Goal: Find specific page/section: Find specific page/section

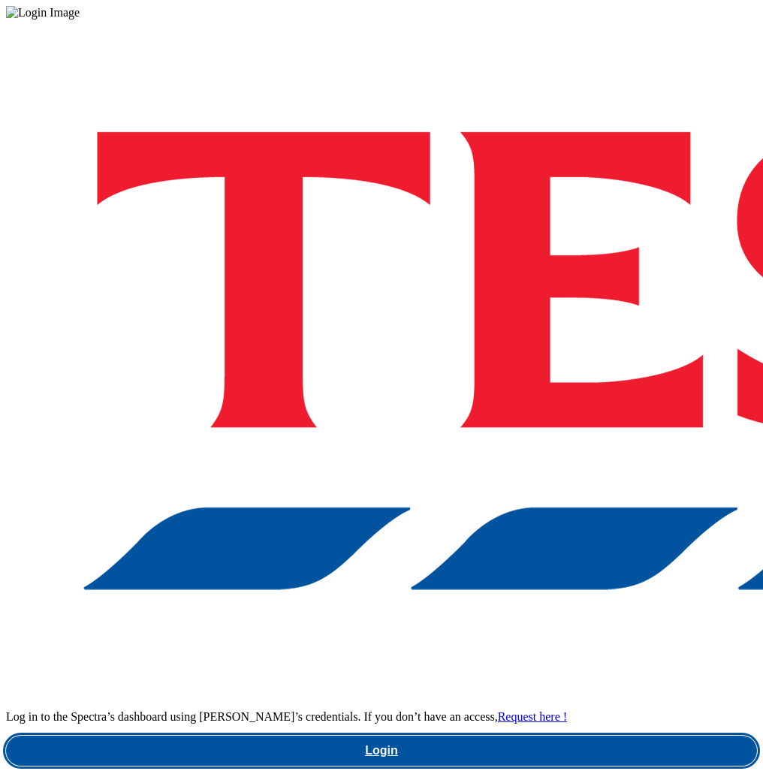
click at [486, 736] on link "Login" at bounding box center [381, 751] width 751 height 30
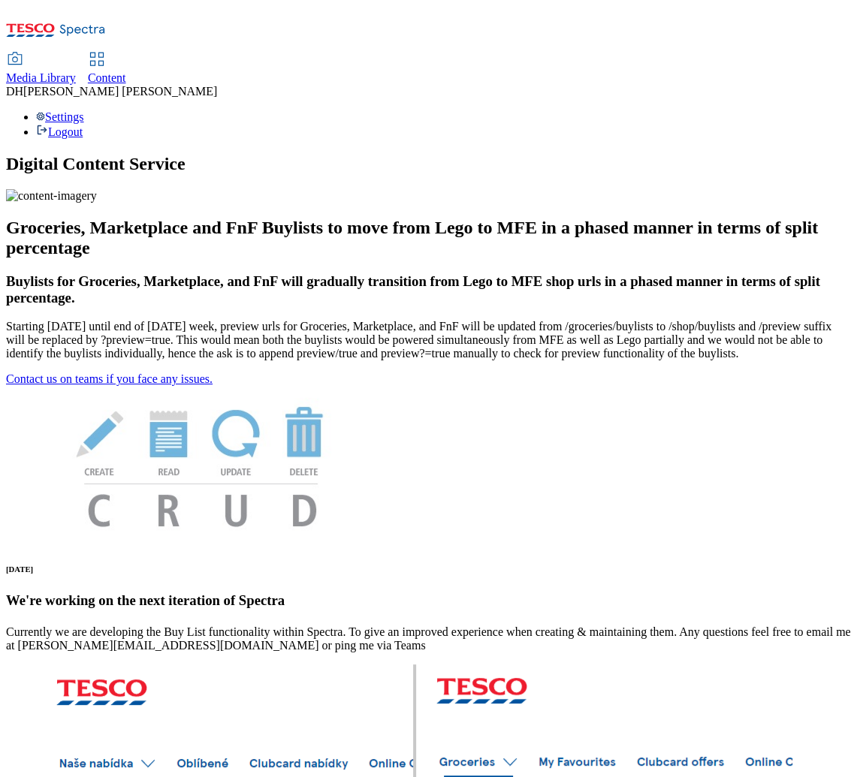
click at [76, 71] on span "Media Library" at bounding box center [41, 77] width 70 height 13
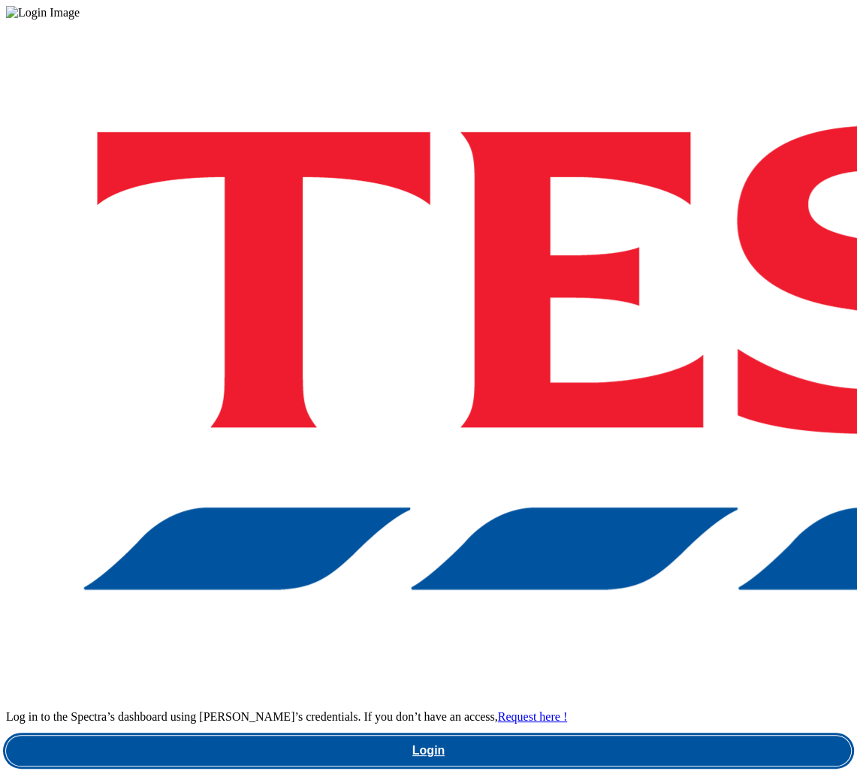
click at [628, 736] on link "Login" at bounding box center [428, 751] width 845 height 30
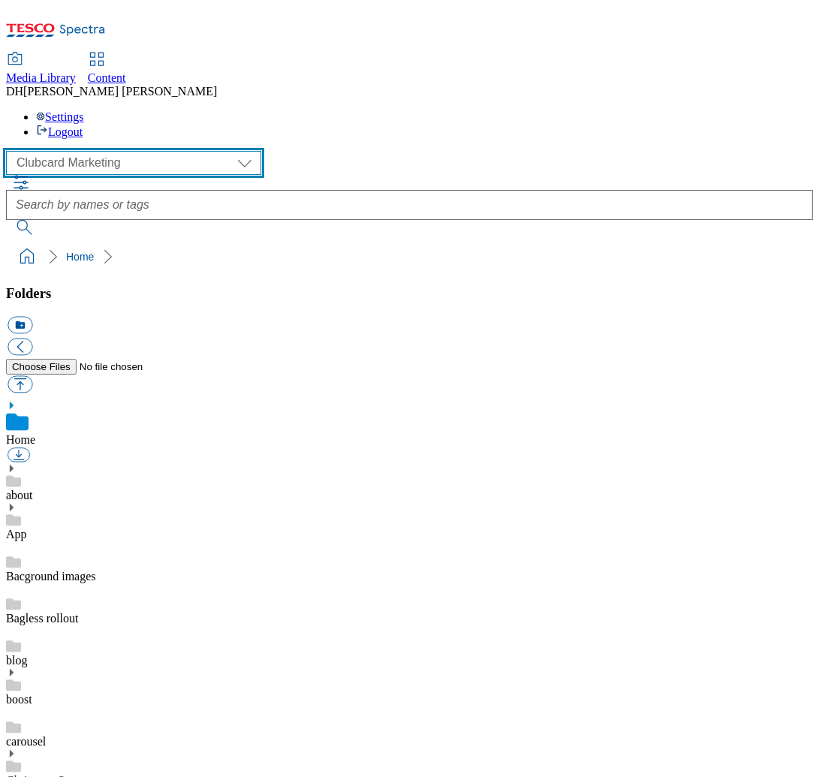
click at [119, 151] on select "Clubcard Marketing Demo Dotcom UK Emails GHS Marketing UK GHS Product UK GHS RO…" at bounding box center [133, 163] width 255 height 24
select select "flare-ghs-mktg"
click at [11, 151] on select "Clubcard Marketing Demo Dotcom UK Emails GHS Marketing UK GHS Product UK GHS RO…" at bounding box center [133, 163] width 255 height 24
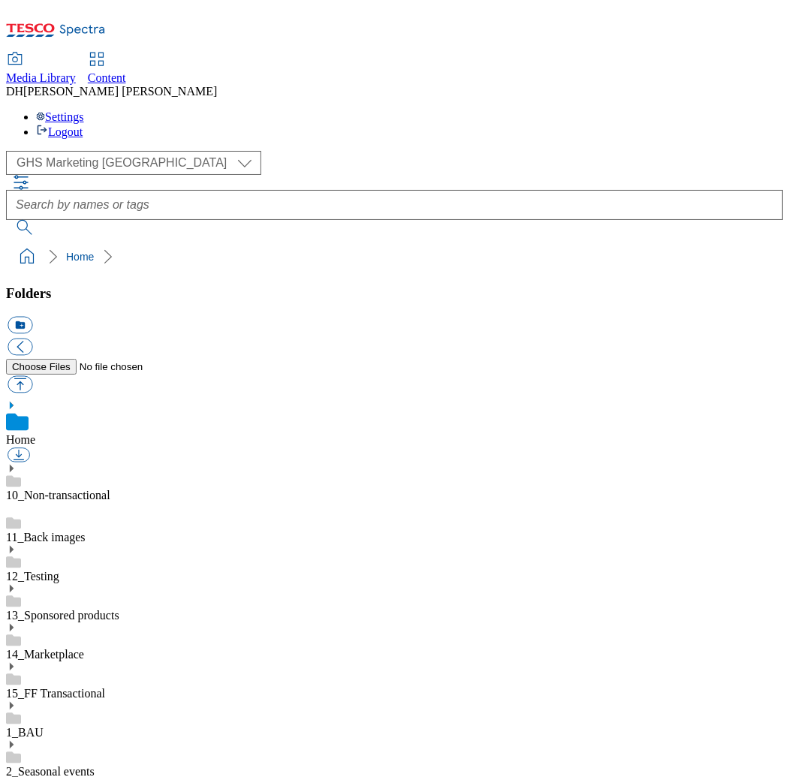
click at [105, 26] on icon at bounding box center [56, 35] width 100 height 32
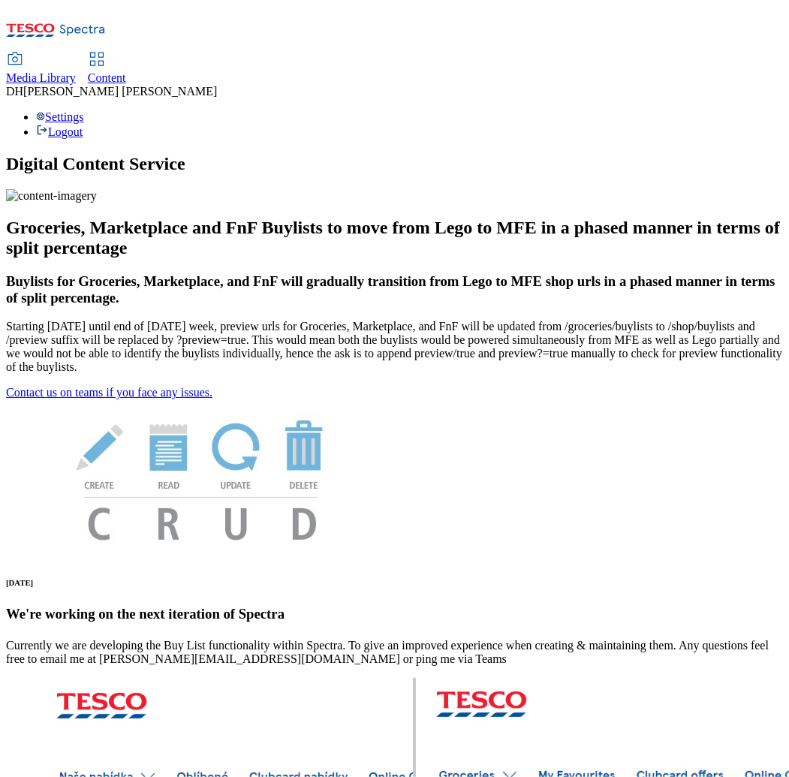
click at [126, 71] on span "Content" at bounding box center [107, 77] width 38 height 13
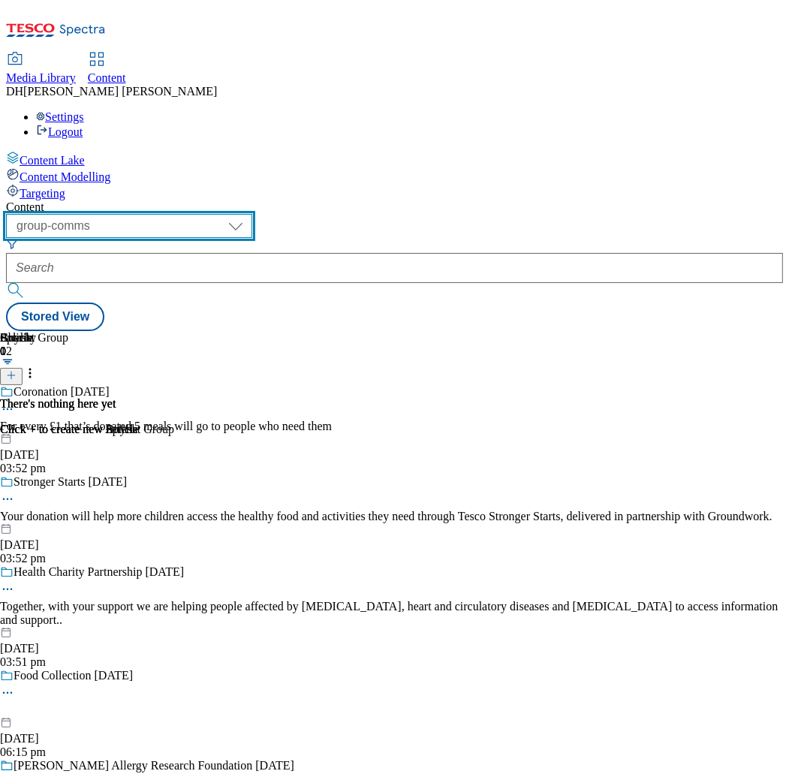
click at [252, 214] on select "dotcom-cz dotcom-hu dotcom-sk fnf-uk ghs-roi ghs-uk group-comms ighs-cz ighs-hu…" at bounding box center [129, 226] width 246 height 24
select select "ghs-uk"
click at [195, 214] on select "dotcom-cz dotcom-hu dotcom-sk fnf-uk ghs-roi ghs-uk group-comms ighs-cz ighs-hu…" at bounding box center [129, 226] width 246 height 24
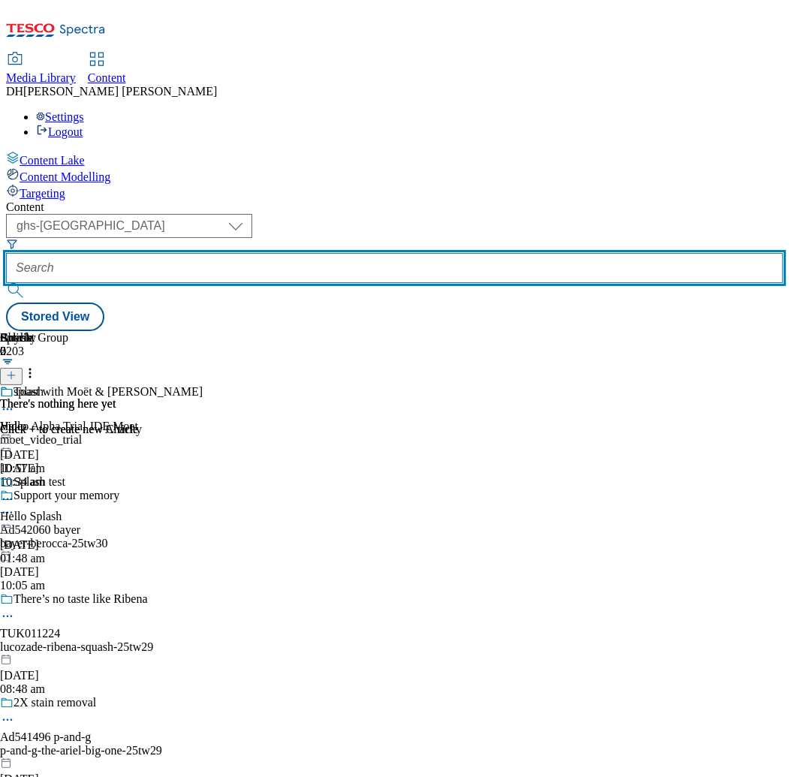
click at [443, 253] on input "text" at bounding box center [394, 268] width 777 height 30
paste input "marketplace-deals"
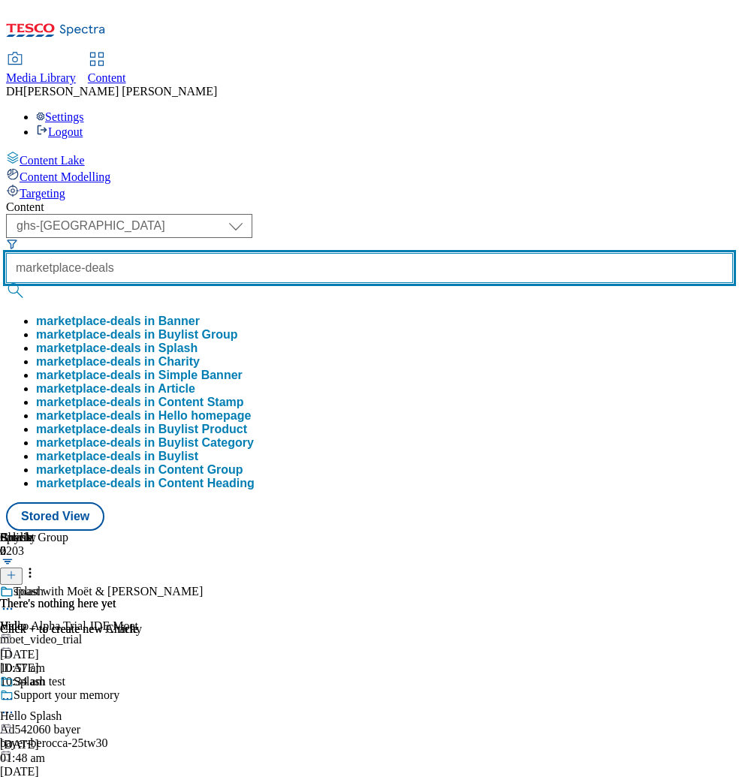
type input "marketplace-deals"
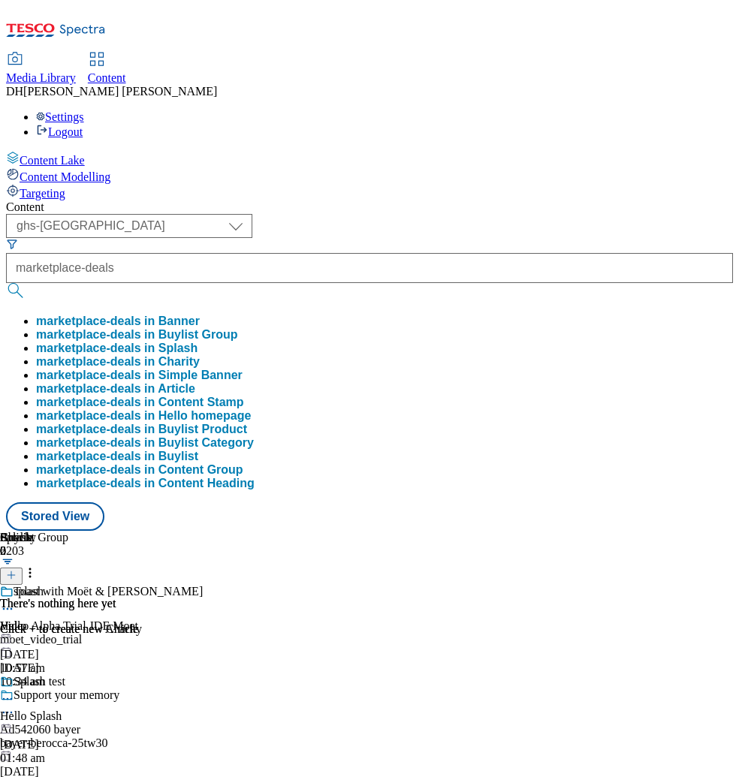
click at [238, 328] on button "marketplace-deals in Buylist Group" at bounding box center [137, 335] width 202 height 14
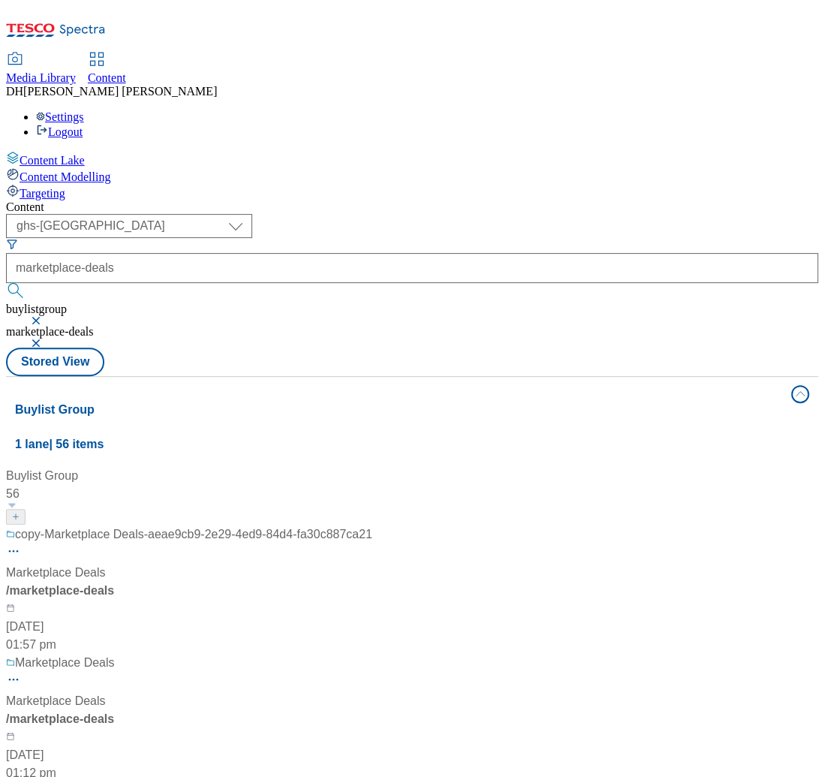
click at [368, 526] on div "copy-Marketplace Deals-aeae9cb9-2e29-4ed9-84d4-fa30c887ca21 Marketplace Deals /…" at bounding box center [189, 590] width 366 height 128
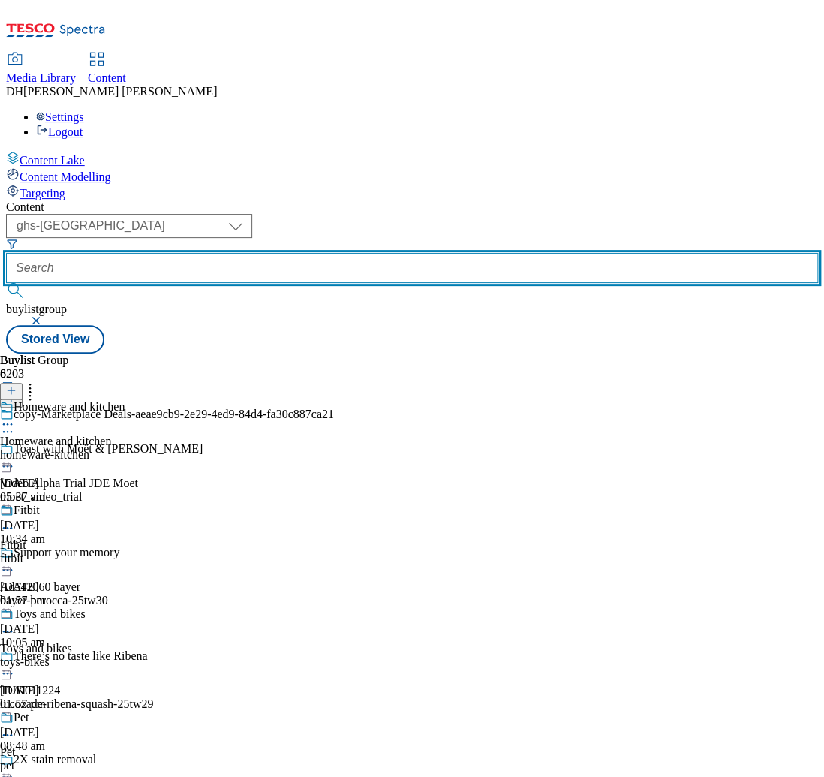
click at [420, 253] on input "text" at bounding box center [412, 268] width 812 height 30
paste input "marketplace-deals"
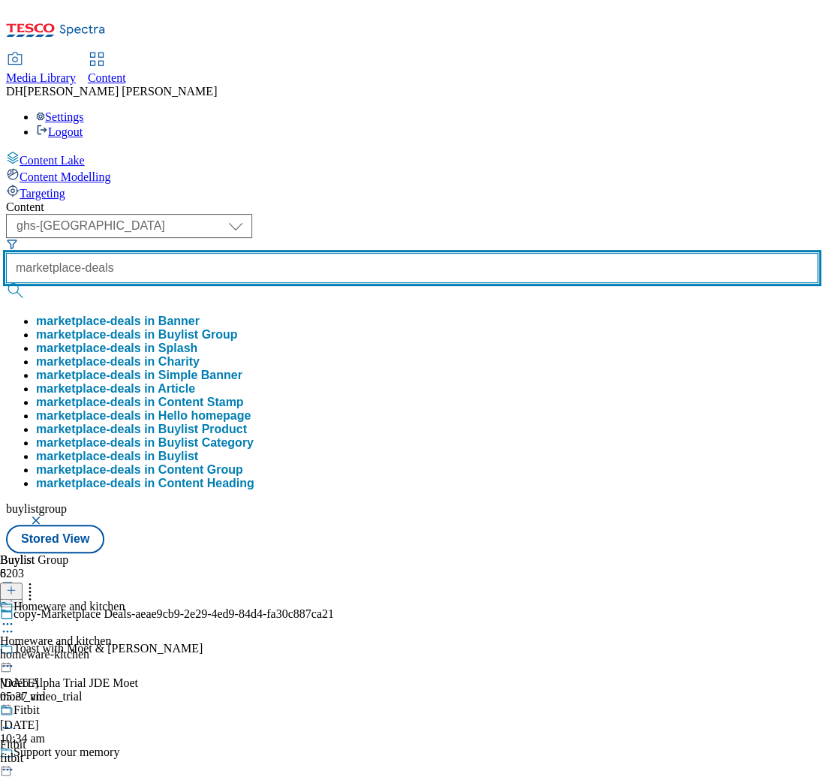
type input "marketplace-deals"
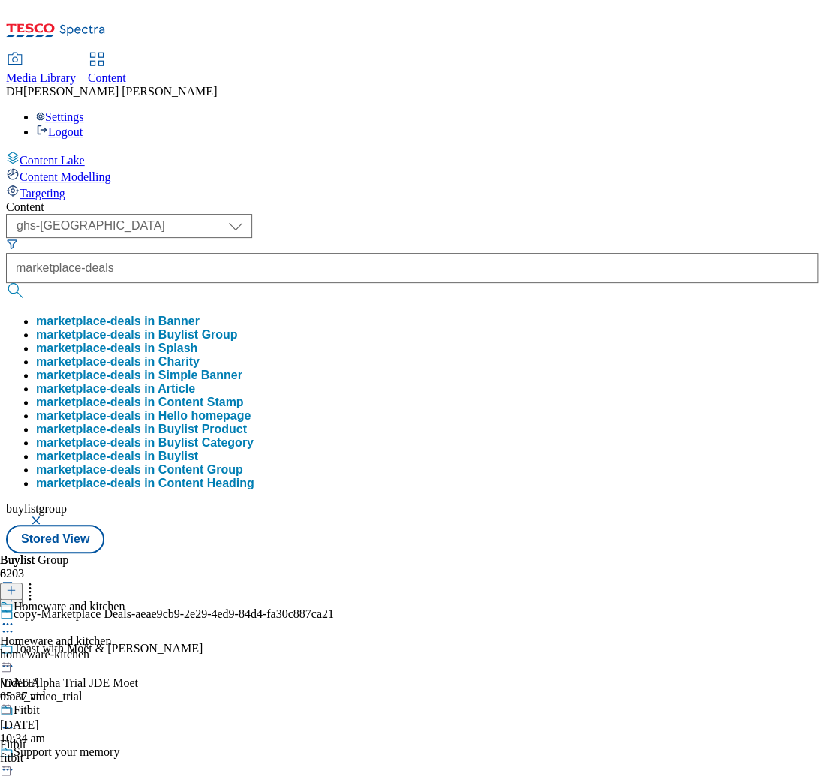
click at [238, 328] on button "marketplace-deals in Buylist Group" at bounding box center [137, 335] width 202 height 14
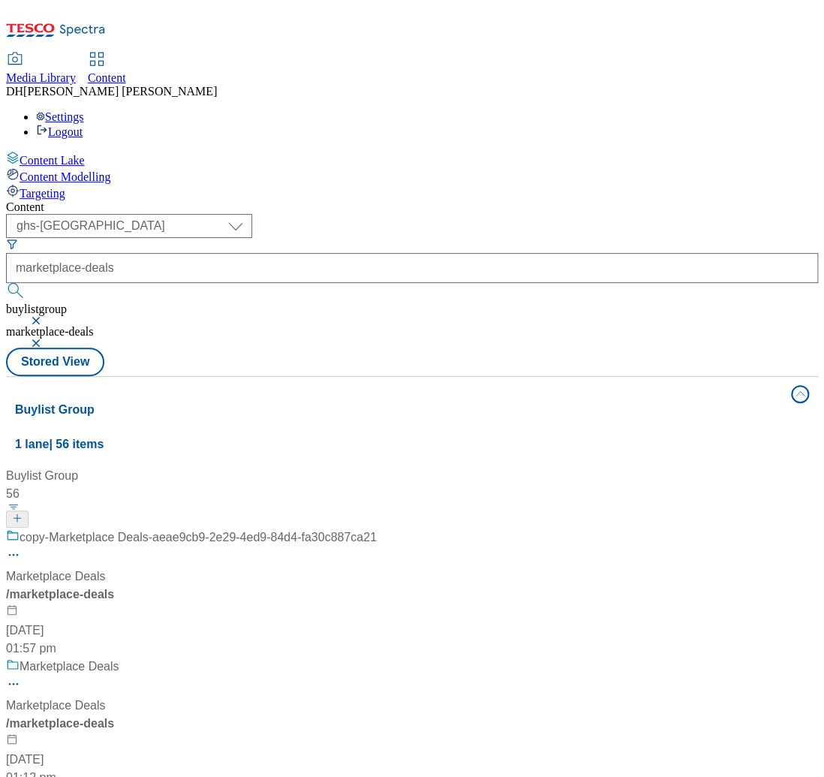
scroll to position [110, 0]
click at [377, 658] on div "Marketplace Deals Marketplace Deals / marketplace-deals 20 May 2025 01:12 pm" at bounding box center [191, 722] width 371 height 129
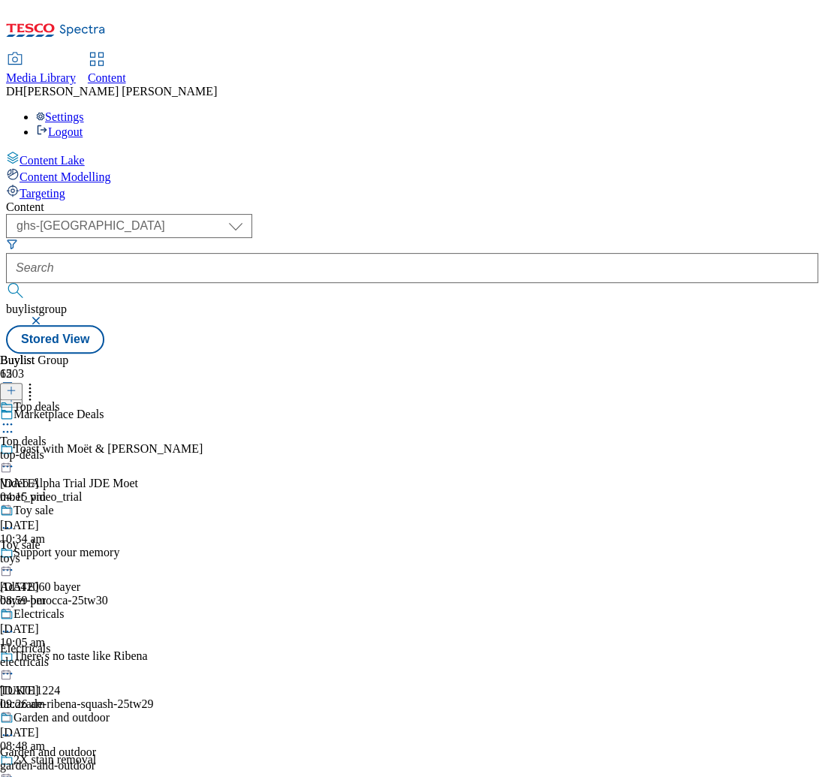
scroll to position [342, 0]
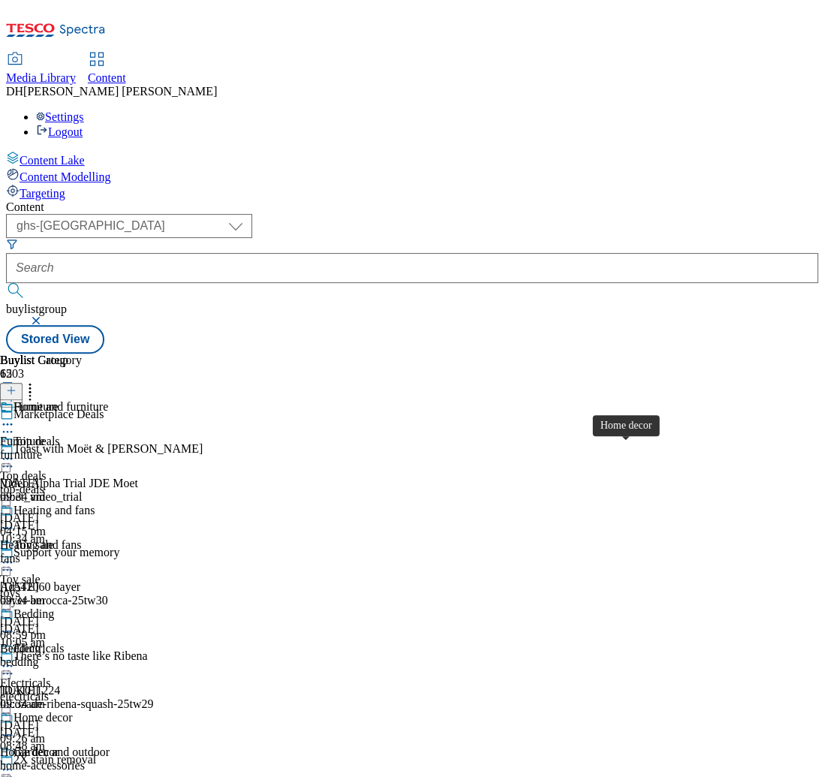
scroll to position [453, 0]
click at [15, 727] on icon at bounding box center [7, 734] width 15 height 15
click at [110, 354] on div "Buylist Category 6 Furniture Furniture furniture 10 Sept 2025 09:34 am Heating …" at bounding box center [55, 688] width 110 height 668
click at [13, 631] on circle at bounding box center [12, 632] width 2 height 2
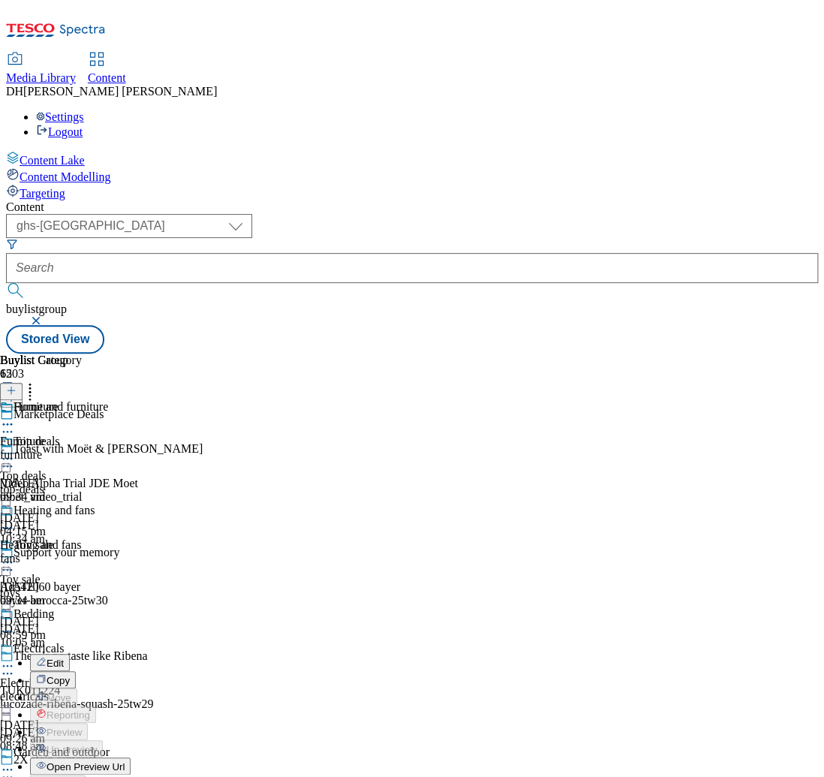
scroll to position [207, 0]
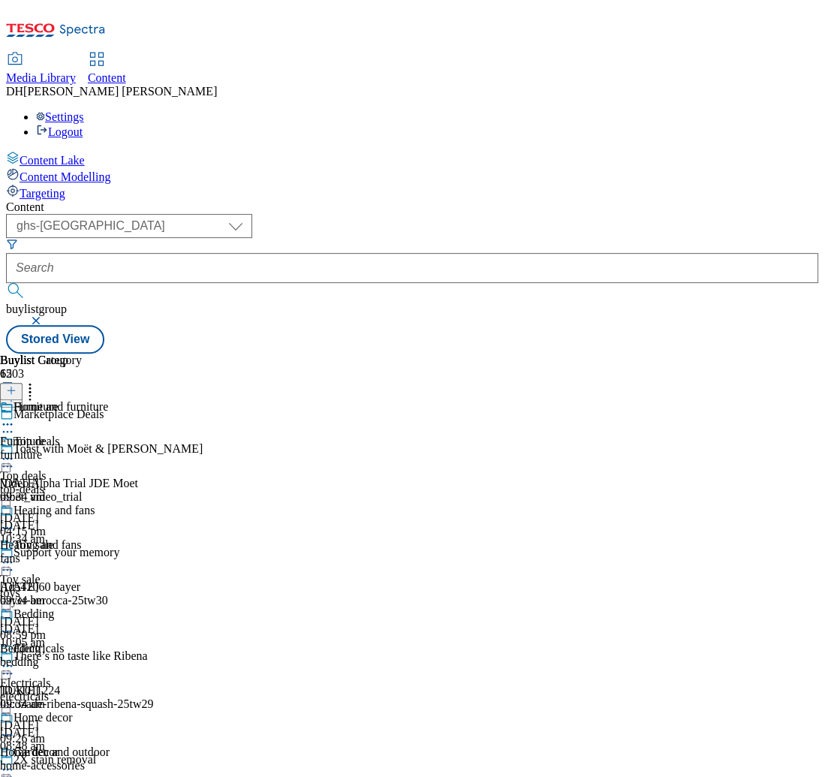
click at [110, 443] on div "Buylist Category 6 Furniture Furniture furniture 10 Sept 2025 09:34 am Heating …" at bounding box center [55, 688] width 110 height 668
click at [54, 607] on div "Bedding" at bounding box center [34, 614] width 41 height 14
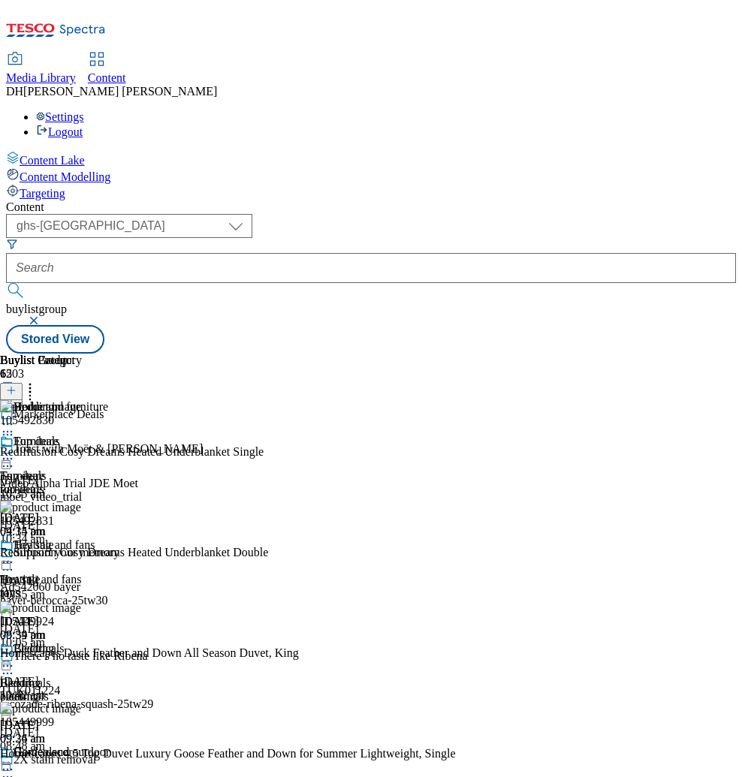
scroll to position [0, 71]
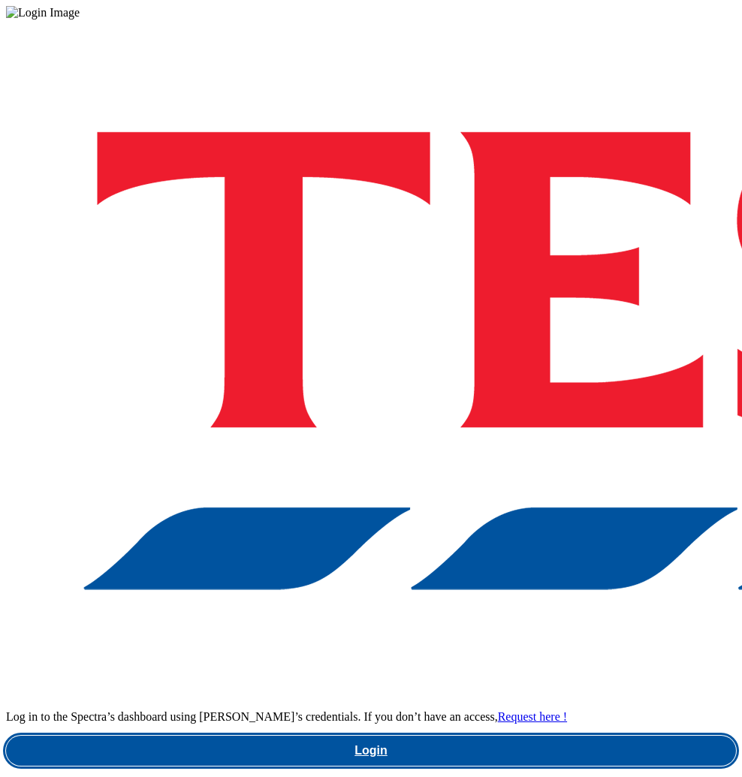
click at [438, 736] on link "Login" at bounding box center [371, 751] width 730 height 30
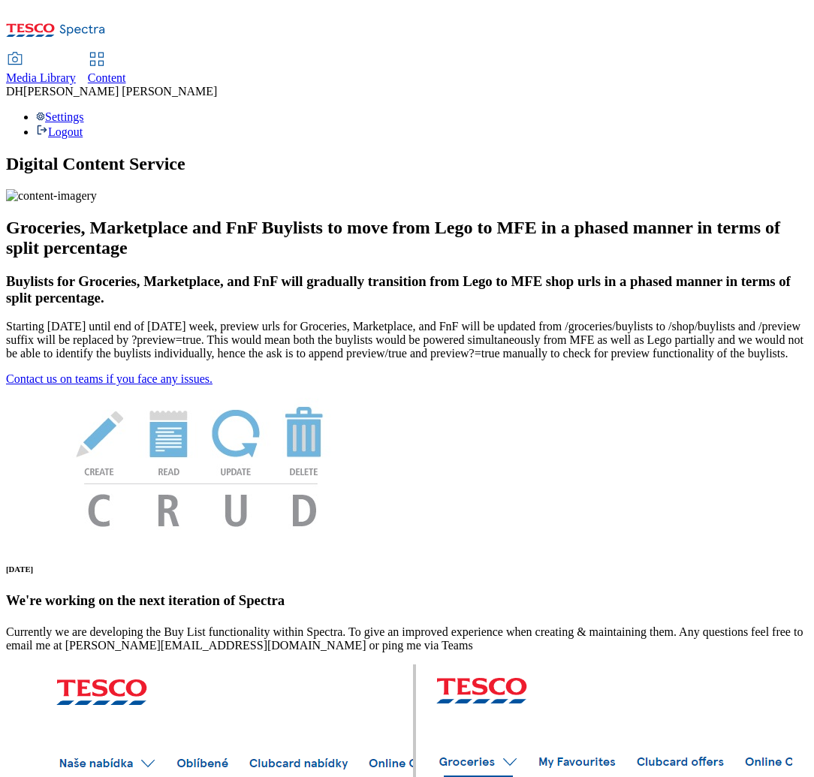
click at [76, 71] on span "Media Library" at bounding box center [41, 77] width 70 height 13
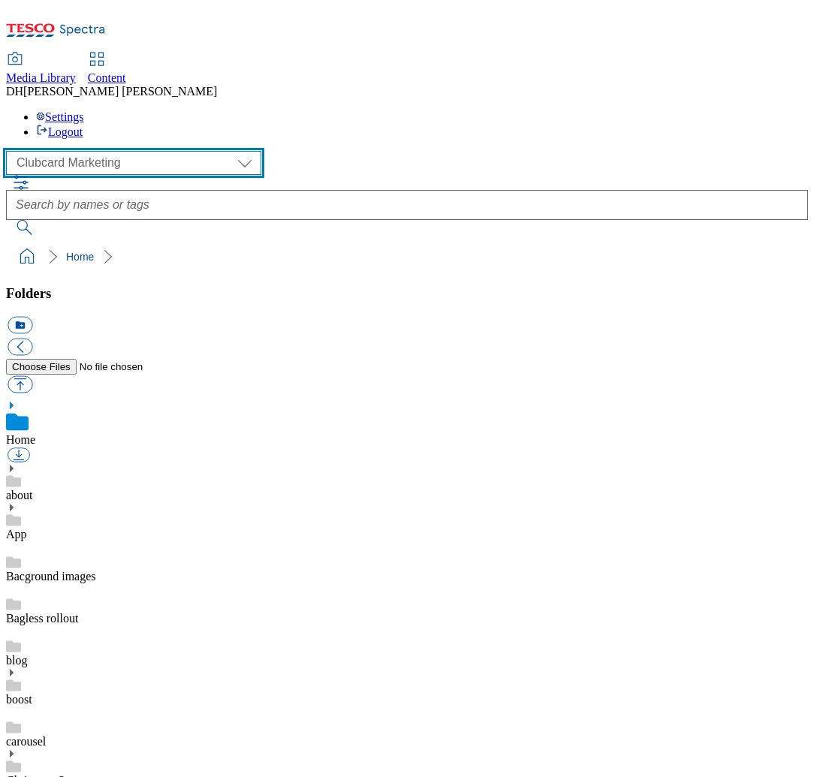
click at [126, 151] on select "Clubcard Marketing Demo Dotcom [GEOGRAPHIC_DATA] Emails GHS Marketing UK GHS Pr…" at bounding box center [133, 163] width 255 height 24
select select "flare-ghs-mktg"
click at [11, 151] on select "Clubcard Marketing Demo Dotcom [GEOGRAPHIC_DATA] Emails GHS Marketing UK GHS Pr…" at bounding box center [133, 163] width 255 height 24
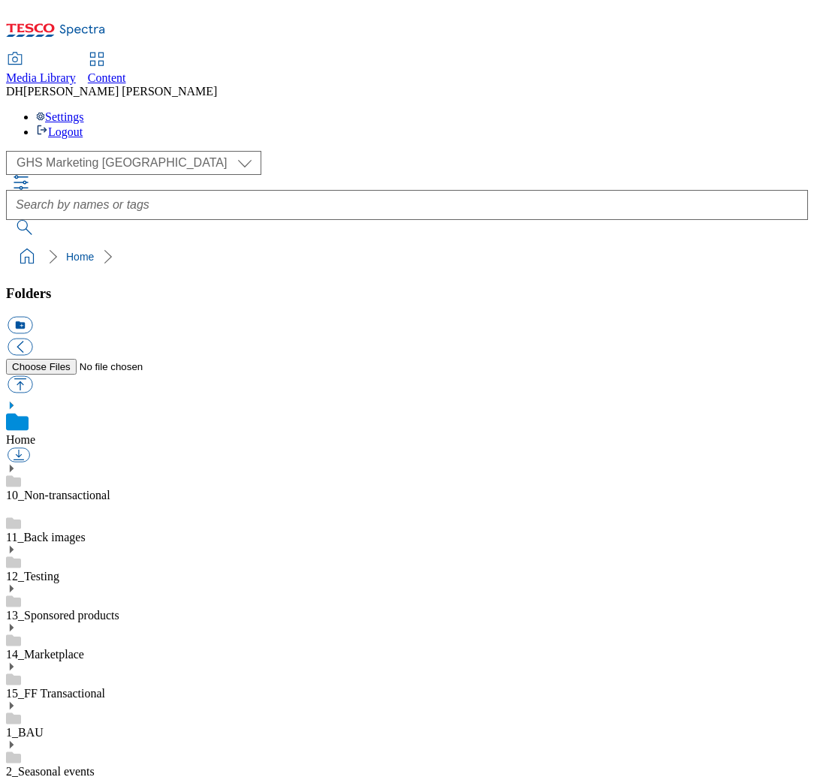
click at [17, 700] on icon at bounding box center [11, 705] width 11 height 11
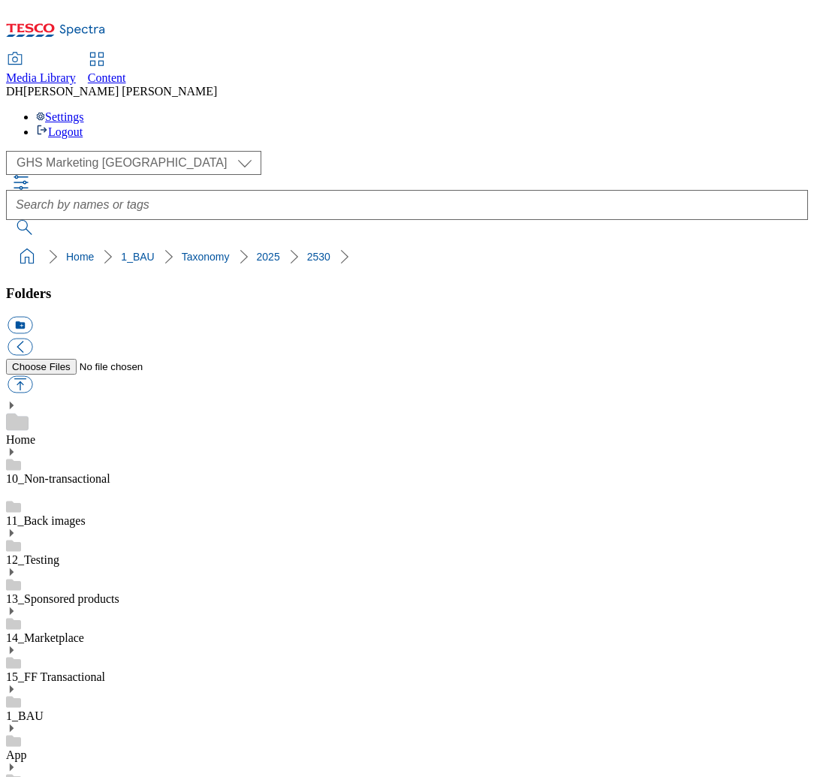
scroll to position [246, 0]
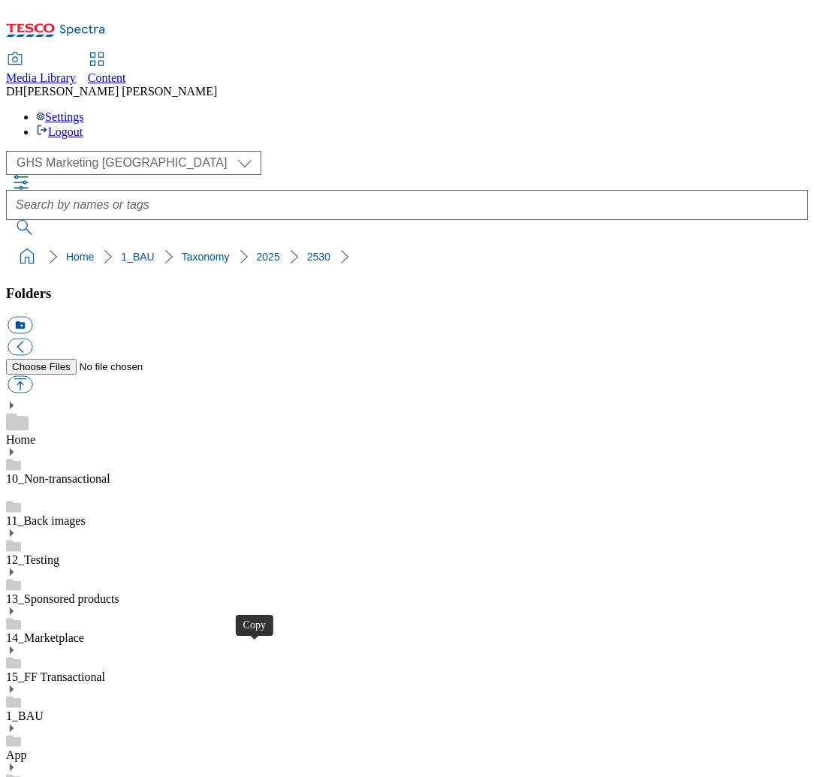
drag, startPoint x: 434, startPoint y: 619, endPoint x: 424, endPoint y: 601, distance: 19.8
